Goal: Transaction & Acquisition: Purchase product/service

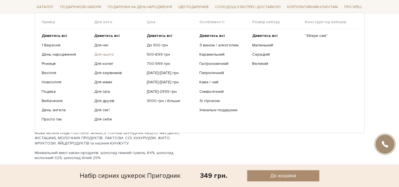
click at [106, 54] on link "Для нього" at bounding box center [118, 54] width 48 height 5
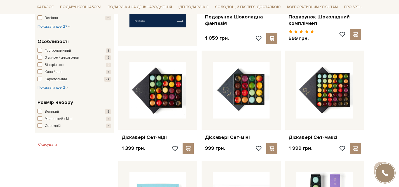
scroll to position [298, 0]
click at [38, 56] on span "button" at bounding box center [39, 57] width 4 height 4
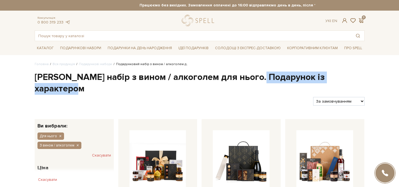
drag, startPoint x: 260, startPoint y: 76, endPoint x: 261, endPoint y: 84, distance: 8.2
click at [261, 84] on h1 "Подарунковий набір з вином / алкоголем для нього. Подарунок із характером" at bounding box center [200, 82] width 330 height 23
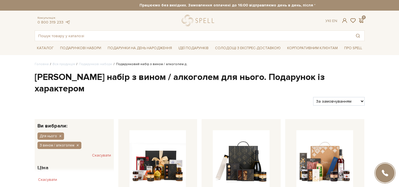
click at [84, 81] on h1 "Подарунковий набір з вином / алкоголем для нього. Подарунок із характером" at bounding box center [200, 82] width 330 height 23
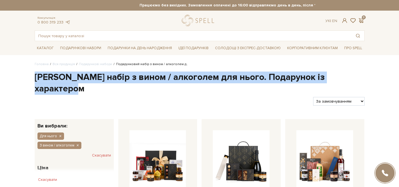
drag, startPoint x: 88, startPoint y: 89, endPoint x: 34, endPoint y: 78, distance: 55.3
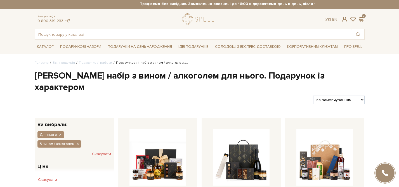
scroll to position [2, 0]
click at [61, 134] on icon "button" at bounding box center [59, 134] width 3 height 5
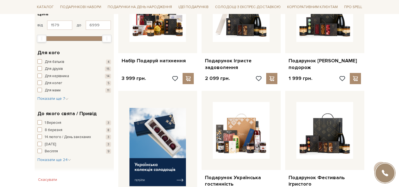
scroll to position [133, 0]
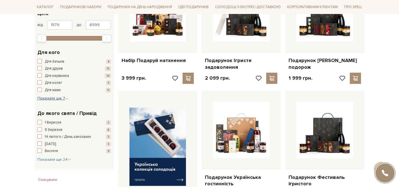
click at [59, 99] on span "Показати ще 7" at bounding box center [52, 98] width 31 height 5
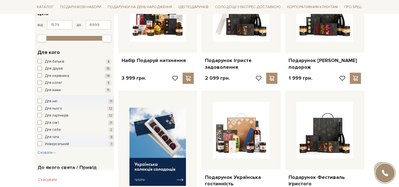
click at [40, 107] on span "button" at bounding box center [39, 108] width 4 height 4
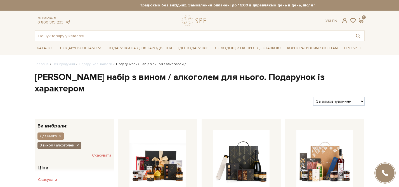
click at [76, 145] on icon "button" at bounding box center [77, 145] width 3 height 5
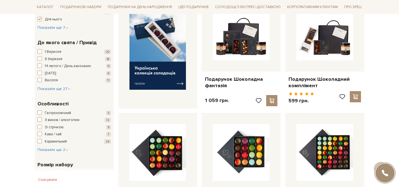
scroll to position [236, 0]
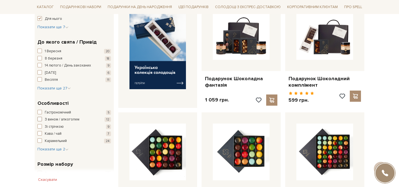
click at [39, 118] on span "button" at bounding box center [39, 119] width 4 height 4
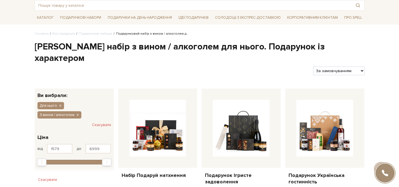
scroll to position [24, 0]
